Goal: Transaction & Acquisition: Subscribe to service/newsletter

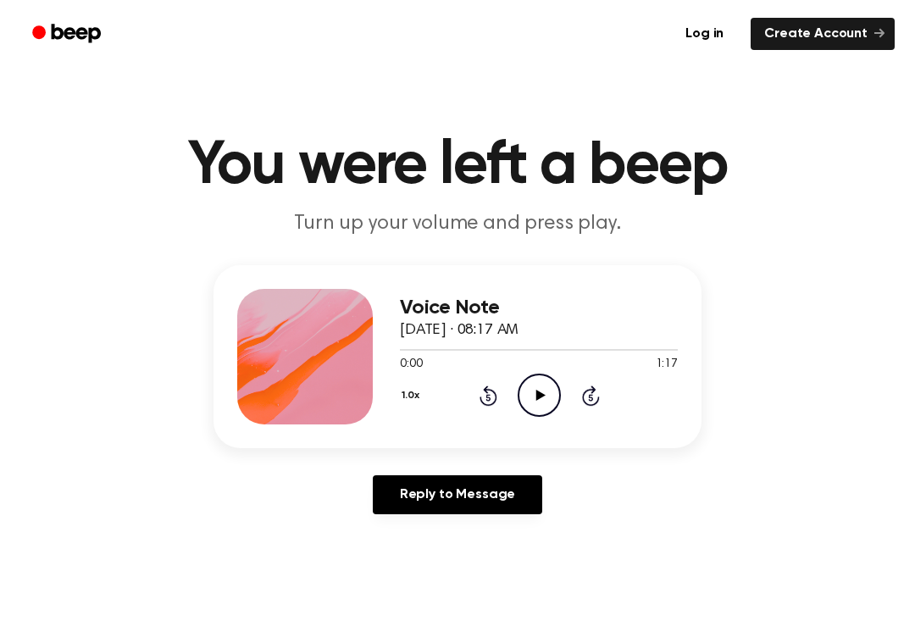
click at [548, 414] on circle at bounding box center [539, 395] width 42 height 42
click at [529, 405] on icon "Pause Audio" at bounding box center [538, 395] width 43 height 43
click at [545, 396] on icon "Play Audio" at bounding box center [538, 395] width 43 height 43
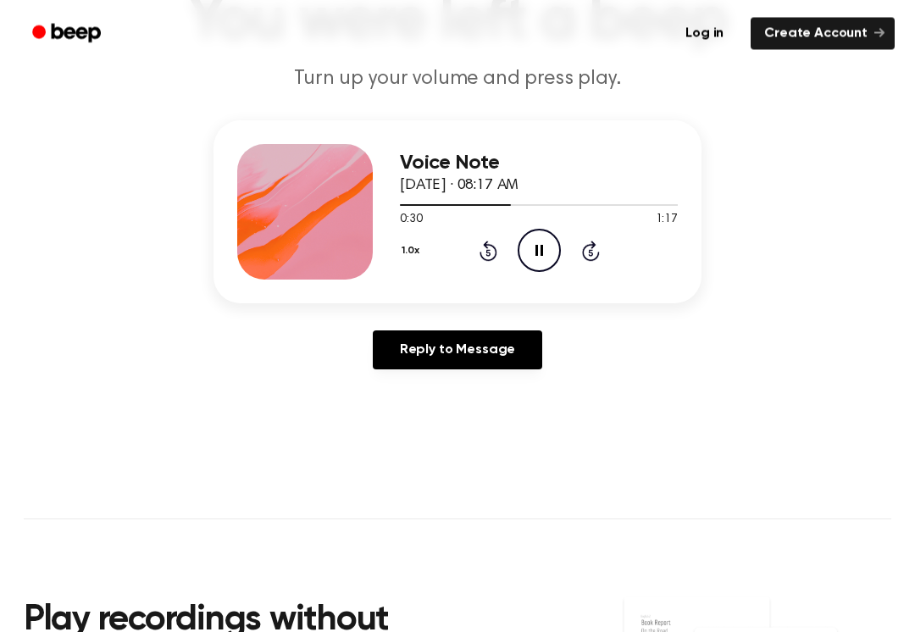
scroll to position [146, 0]
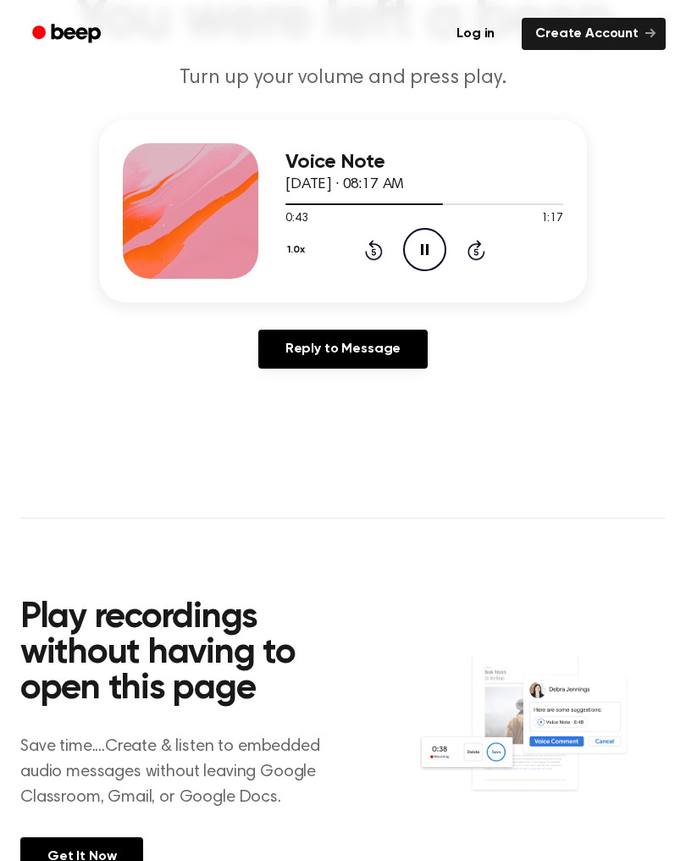
click at [59, 538] on section "Play recordings without having to open this page Save time....Create & listen t…" at bounding box center [342, 733] width 645 height 433
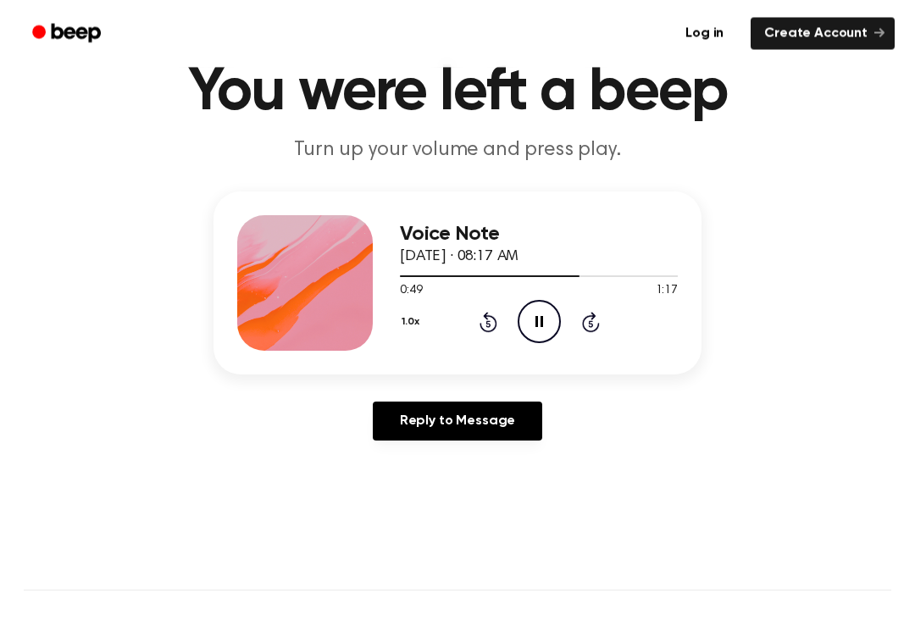
scroll to position [0, 0]
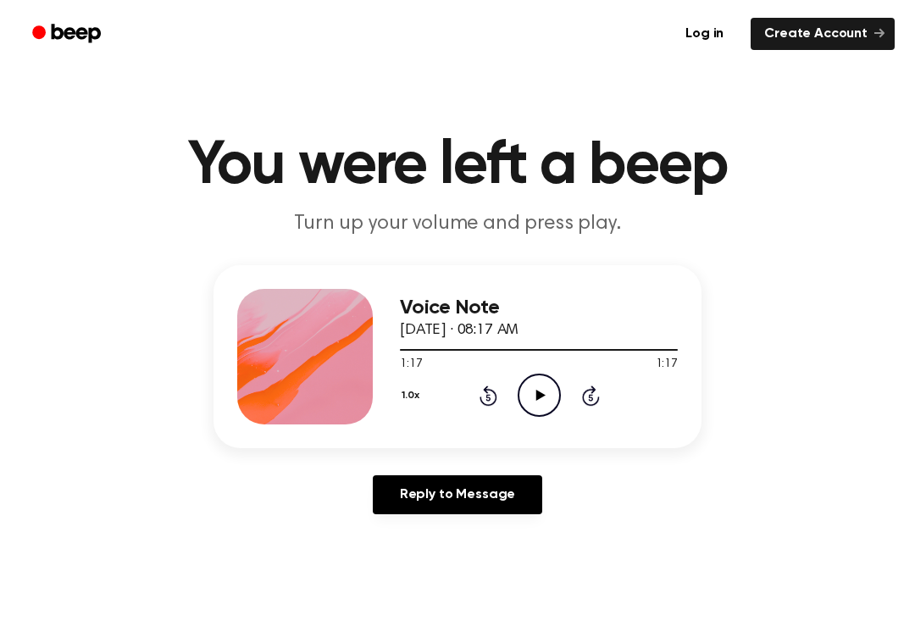
click at [495, 501] on link "Reply to Message" at bounding box center [457, 494] width 169 height 39
click at [552, 386] on icon "Play Audio" at bounding box center [538, 395] width 43 height 43
click at [540, 406] on icon "Play Audio" at bounding box center [538, 395] width 43 height 43
click at [540, 405] on icon "Pause Audio" at bounding box center [538, 395] width 43 height 43
click at [544, 400] on icon "Play Audio" at bounding box center [538, 395] width 43 height 43
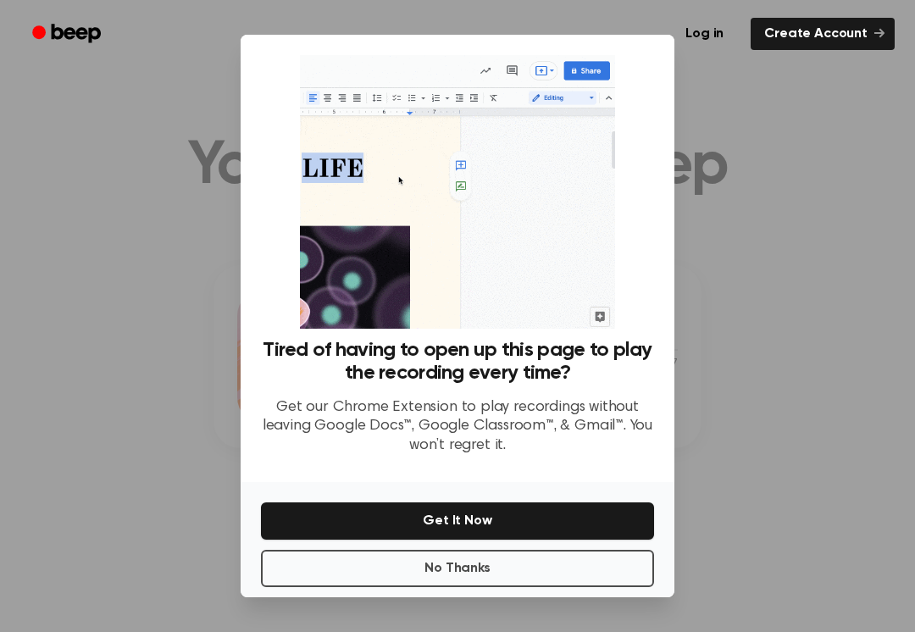
click at [429, 519] on button "Get It Now" at bounding box center [457, 520] width 393 height 37
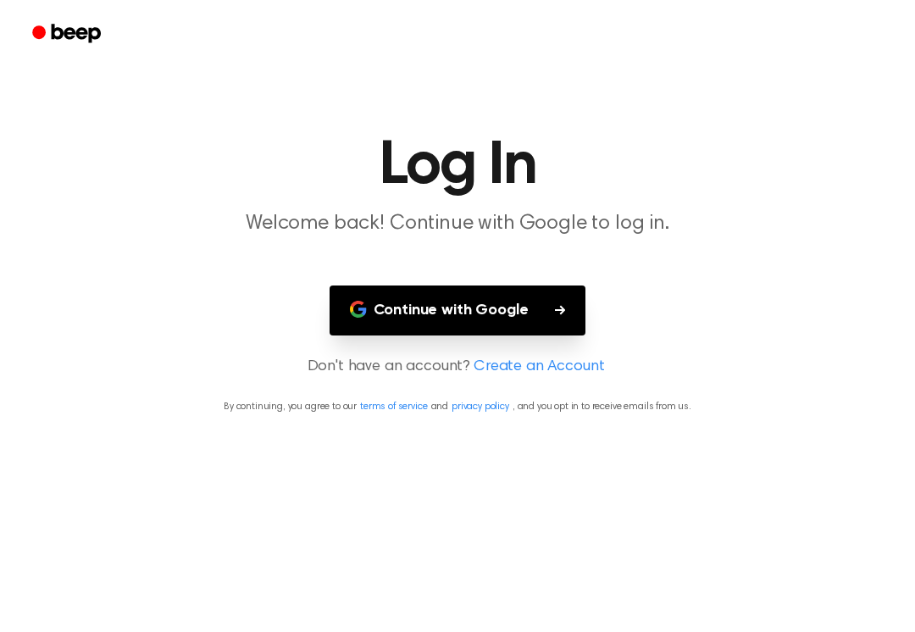
click at [534, 314] on button "Continue with Google" at bounding box center [457, 310] width 257 height 50
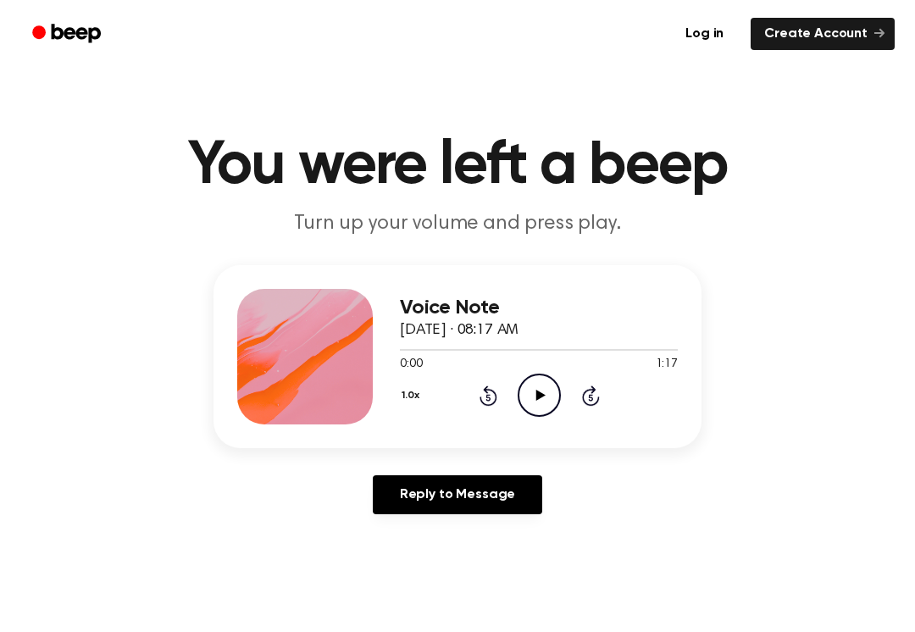
click at [551, 386] on icon "Play Audio" at bounding box center [538, 395] width 43 height 43
click at [492, 418] on div "Voice Note September 27, 2025 · 08:17 AM 0:17 1:17 Your browser does not suppor…" at bounding box center [539, 357] width 278 height 136
click at [492, 417] on div "Voice Note September 27, 2025 · 08:17 AM 0:17 1:17 Your browser does not suppor…" at bounding box center [539, 357] width 278 height 136
click at [494, 385] on icon "Rewind 5 seconds" at bounding box center [488, 396] width 19 height 22
click at [538, 379] on icon "Pause Audio" at bounding box center [538, 395] width 43 height 43
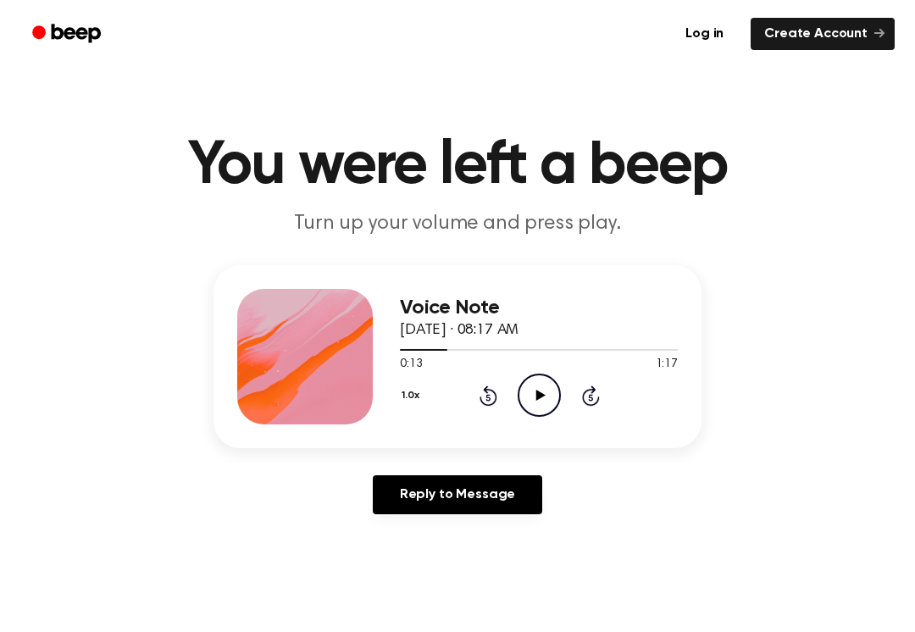
click at [495, 390] on icon "Rewind 5 seconds" at bounding box center [488, 396] width 19 height 22
click at [501, 395] on div "1.0x Rewind 5 seconds Play Audio Skip 5 seconds" at bounding box center [539, 395] width 278 height 43
click at [489, 392] on icon "Rewind 5 seconds" at bounding box center [488, 396] width 19 height 22
click at [488, 391] on icon "Rewind 5 seconds" at bounding box center [488, 396] width 19 height 22
click at [488, 390] on icon at bounding box center [488, 395] width 18 height 20
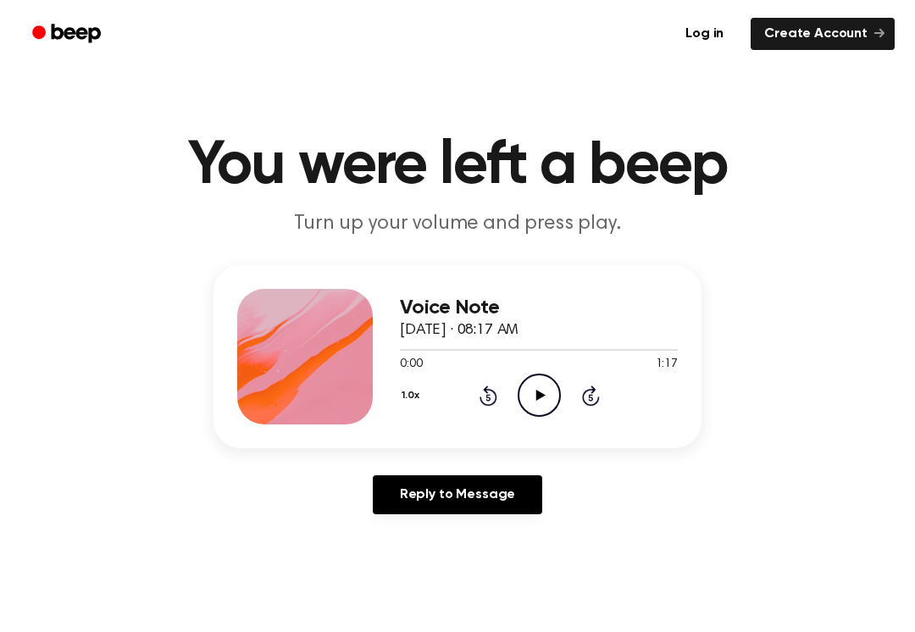
click at [487, 389] on icon at bounding box center [488, 395] width 18 height 20
click at [551, 395] on icon "Play Audio" at bounding box center [538, 395] width 43 height 43
click at [495, 390] on icon "Rewind 5 seconds" at bounding box center [488, 396] width 19 height 22
click at [497, 400] on div "1.0x Rewind 5 seconds Play Audio Skip 5 seconds" at bounding box center [539, 395] width 278 height 43
click at [488, 396] on icon "Rewind 5 seconds" at bounding box center [488, 396] width 19 height 22
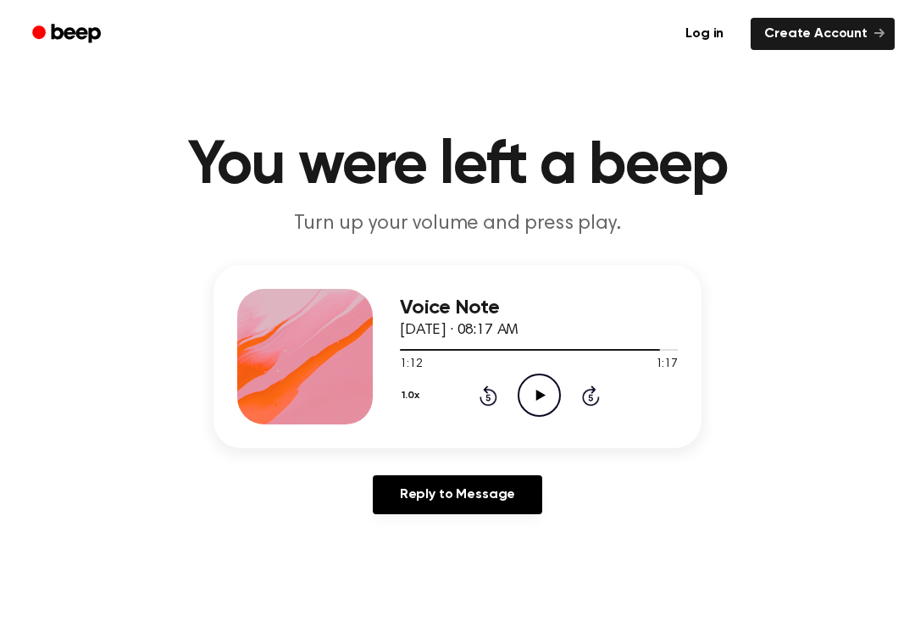
click at [487, 396] on icon at bounding box center [487, 397] width 4 height 7
click at [479, 394] on icon "Rewind 5 seconds" at bounding box center [488, 396] width 19 height 22
click at [484, 392] on icon "Rewind 5 seconds" at bounding box center [488, 396] width 19 height 22
click at [481, 391] on icon "Rewind 5 seconds" at bounding box center [488, 396] width 19 height 22
click at [479, 391] on icon "Rewind 5 seconds" at bounding box center [488, 396] width 19 height 22
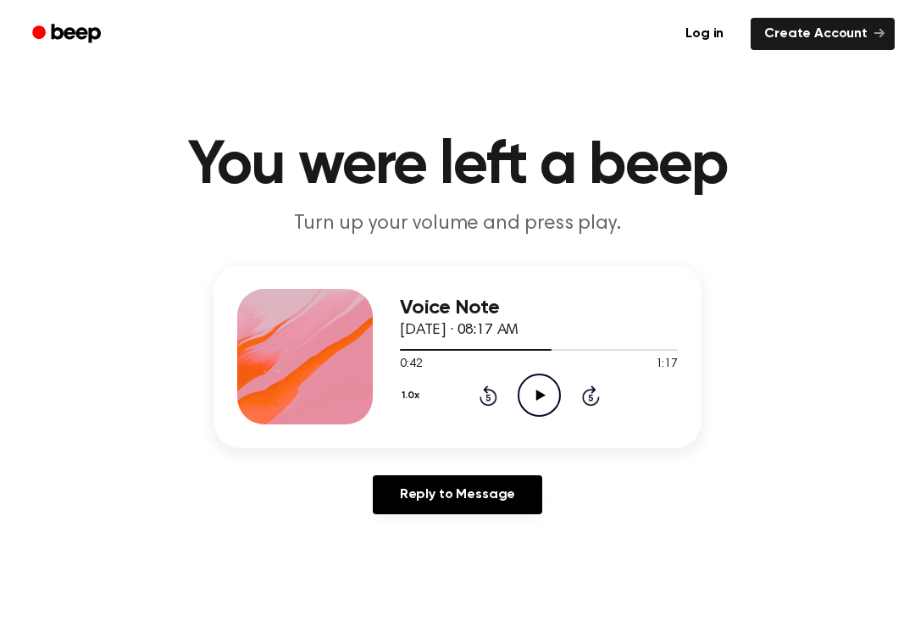
click at [484, 394] on icon "Rewind 5 seconds" at bounding box center [488, 396] width 19 height 22
click at [484, 393] on icon "Rewind 5 seconds" at bounding box center [488, 396] width 19 height 22
click at [494, 392] on icon at bounding box center [488, 395] width 18 height 20
click at [494, 401] on icon at bounding box center [488, 395] width 18 height 20
click at [493, 401] on icon "Rewind 5 seconds" at bounding box center [488, 396] width 19 height 22
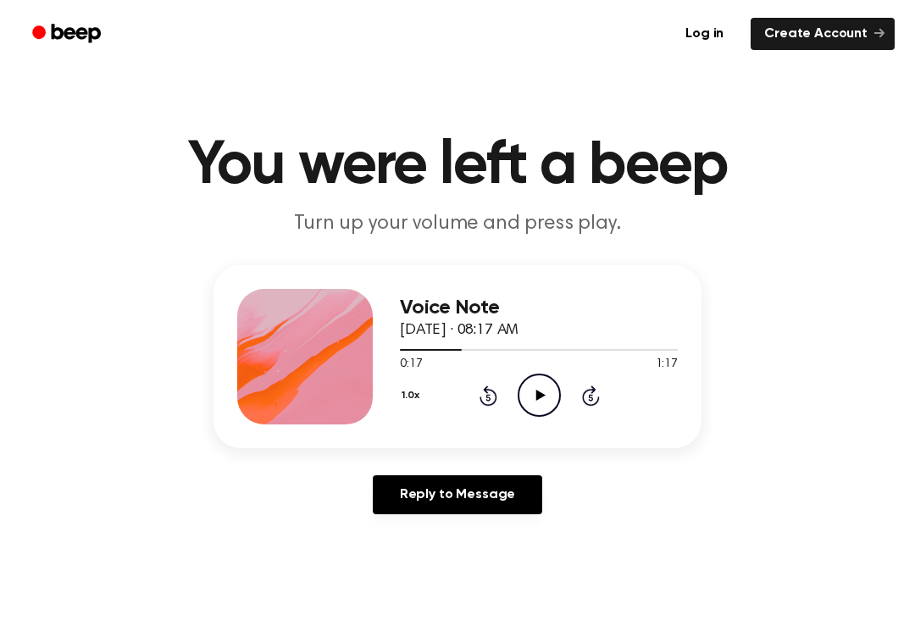
click at [482, 399] on icon at bounding box center [488, 395] width 18 height 20
click at [479, 392] on icon "Rewind 5 seconds" at bounding box center [488, 396] width 19 height 22
click at [470, 401] on div "1.0x Rewind 5 seconds Play Audio Skip 5 seconds" at bounding box center [539, 395] width 278 height 43
click at [481, 403] on icon "Rewind 5 seconds" at bounding box center [488, 396] width 19 height 22
click at [481, 402] on icon at bounding box center [488, 395] width 18 height 20
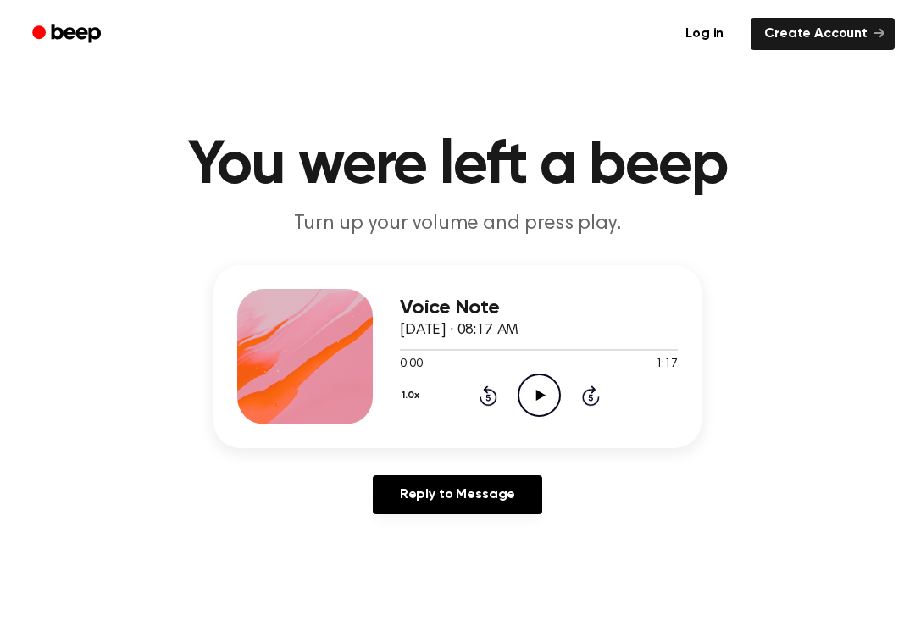
click at [488, 400] on icon "Rewind 5 seconds" at bounding box center [488, 396] width 19 height 22
click at [529, 401] on icon "Play Audio" at bounding box center [538, 395] width 43 height 43
click at [529, 401] on icon "Pause Audio" at bounding box center [538, 395] width 43 height 43
click at [474, 383] on div "1.0x Rewind 5 seconds Play Audio Skip 5 seconds" at bounding box center [539, 395] width 278 height 43
click at [512, 414] on div "1.0x Rewind 5 seconds Play Audio Skip 5 seconds" at bounding box center [539, 395] width 278 height 43
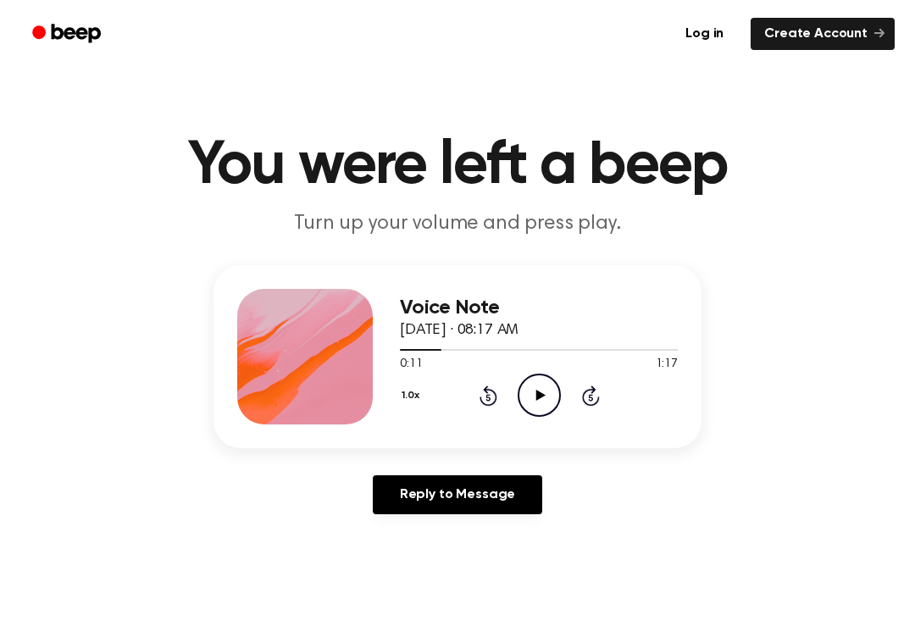
click at [476, 408] on div "1.0x Rewind 5 seconds Play Audio Skip 5 seconds" at bounding box center [539, 395] width 278 height 43
click at [494, 404] on icon at bounding box center [488, 395] width 18 height 20
click at [573, 389] on div "1.0x Rewind 5 seconds Play Audio Skip 5 seconds" at bounding box center [539, 395] width 278 height 43
click at [537, 391] on icon at bounding box center [539, 395] width 9 height 11
click at [474, 393] on div "1.0x Rewind 5 seconds Pause Audio Skip 5 seconds" at bounding box center [539, 395] width 278 height 43
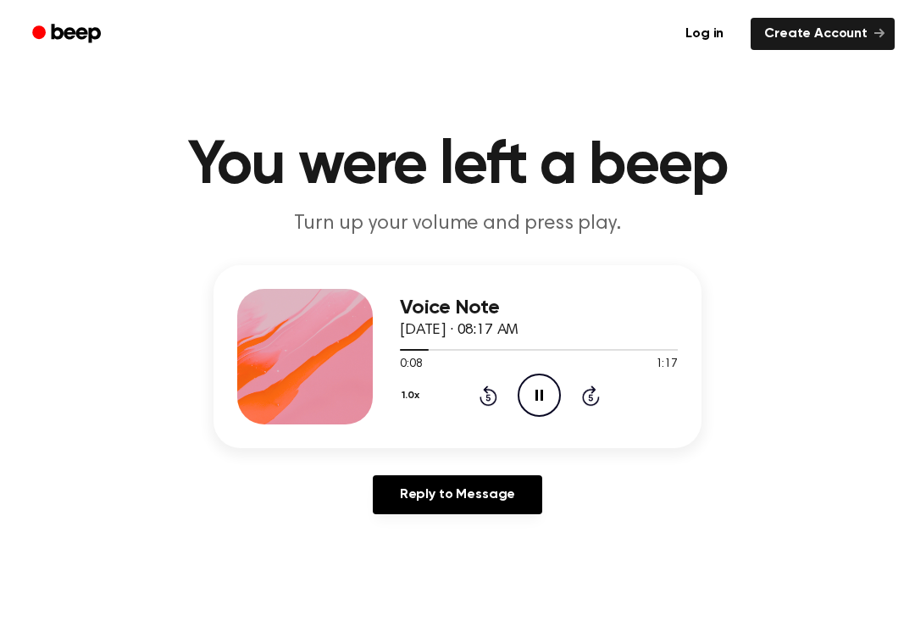
click at [470, 394] on div "1.0x Rewind 5 seconds Pause Audio Skip 5 seconds" at bounding box center [539, 395] width 278 height 43
click at [476, 403] on div "1.0x Rewind 5 seconds Pause Audio Skip 5 seconds" at bounding box center [539, 395] width 278 height 43
click at [480, 397] on icon at bounding box center [488, 395] width 18 height 20
click at [479, 396] on icon "Rewind 5 seconds" at bounding box center [488, 396] width 19 height 22
click at [474, 390] on div "1.0x Rewind 5 seconds Pause Audio Skip 5 seconds" at bounding box center [539, 395] width 278 height 43
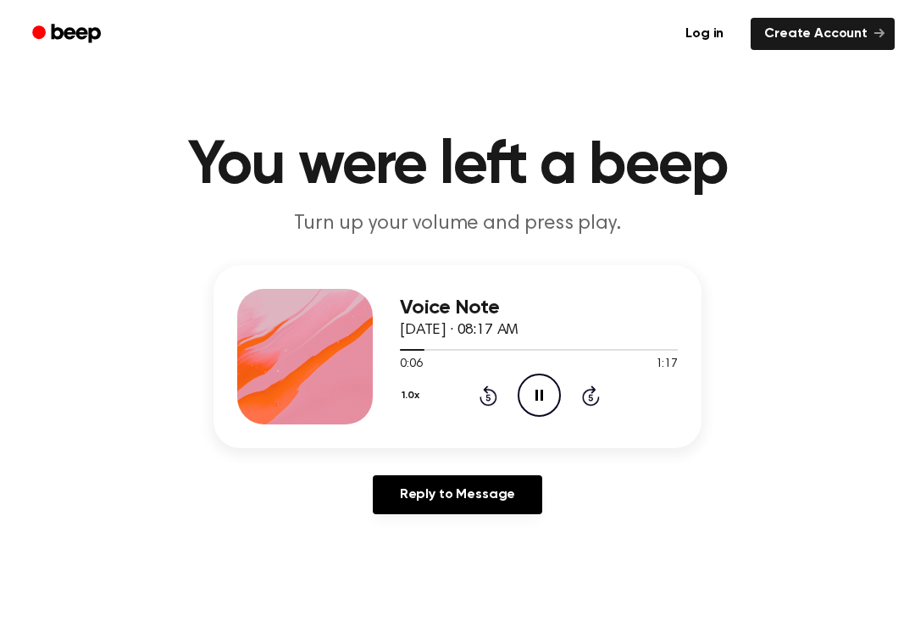
click at [444, 400] on div "1.0x Rewind 5 seconds Pause Audio Skip 5 seconds" at bounding box center [539, 395] width 278 height 43
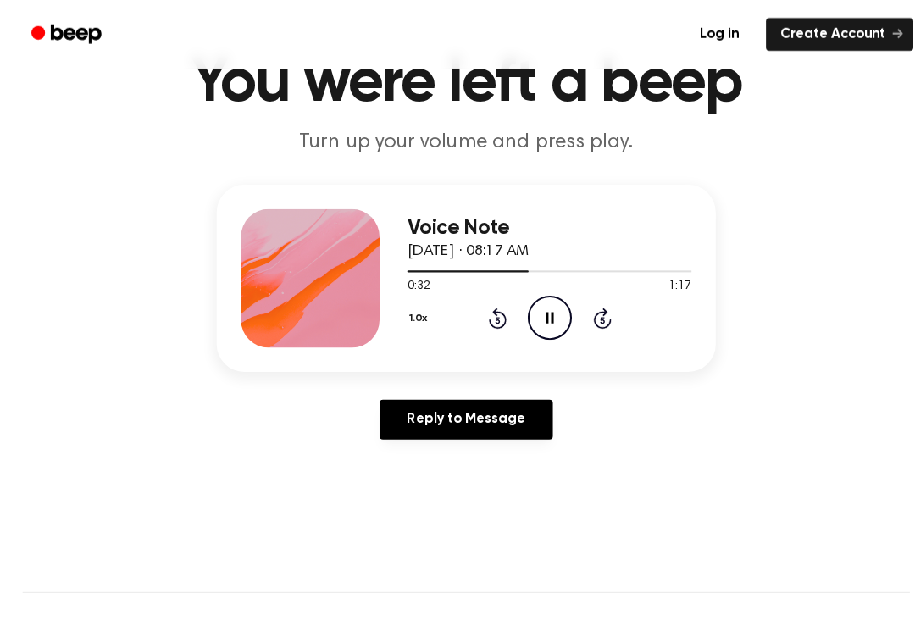
scroll to position [83, 0]
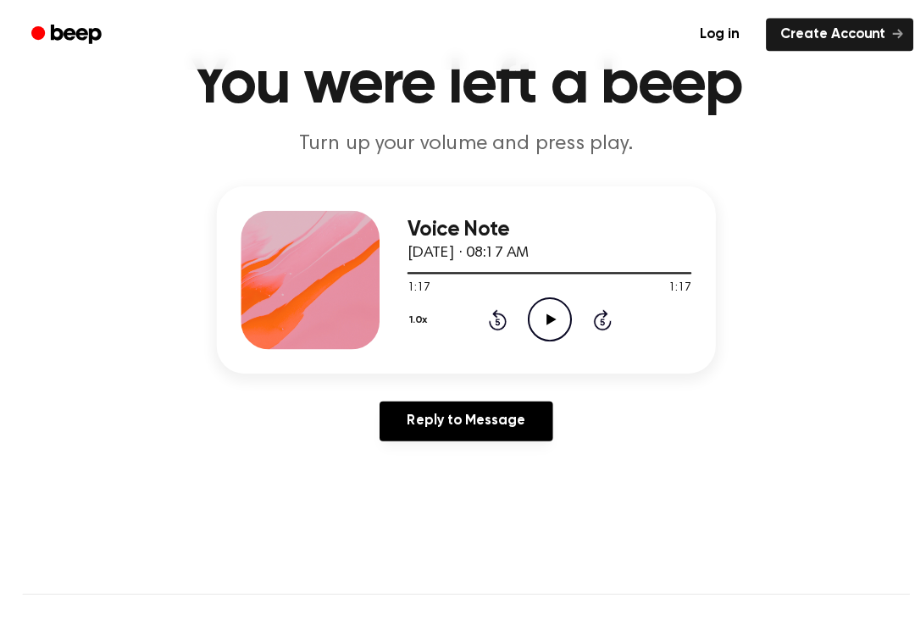
click at [540, 309] on icon "Play Audio" at bounding box center [538, 312] width 43 height 43
